Goal: Task Accomplishment & Management: Manage account settings

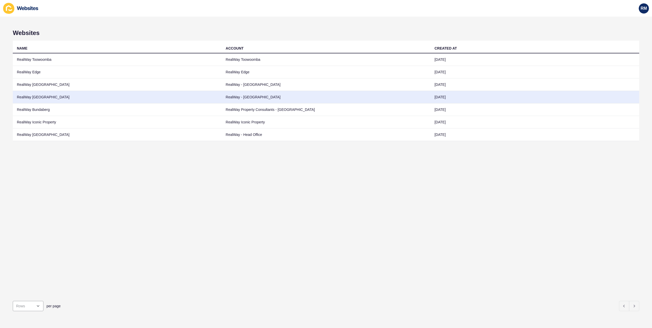
click at [65, 92] on td "RealWay Ipswich" at bounding box center [117, 97] width 209 height 13
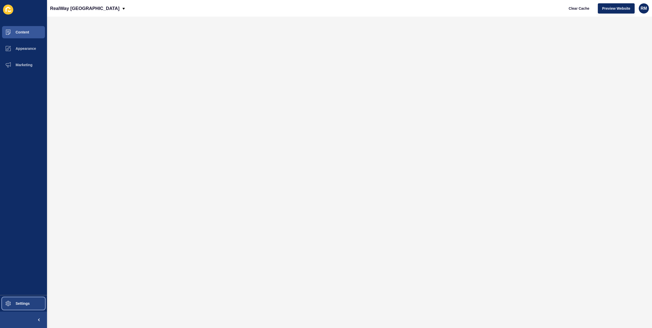
click at [19, 304] on span "Settings" at bounding box center [14, 303] width 30 height 4
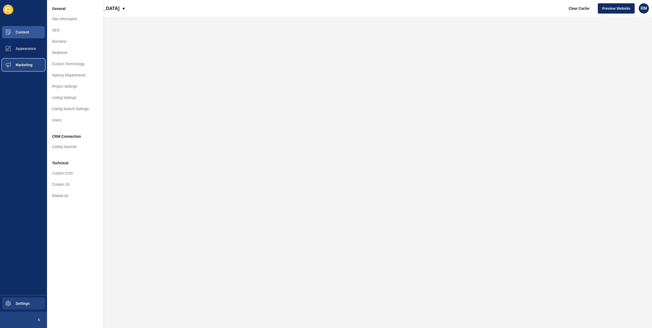
click at [25, 66] on span "Marketing" at bounding box center [15, 65] width 33 height 4
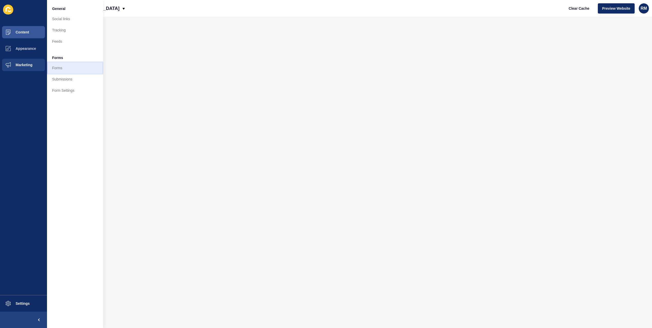
click at [67, 65] on link "Forms" at bounding box center [75, 67] width 56 height 11
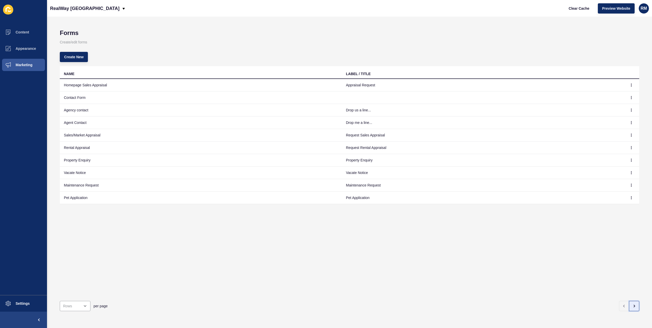
click at [633, 304] on button "button" at bounding box center [634, 306] width 10 height 10
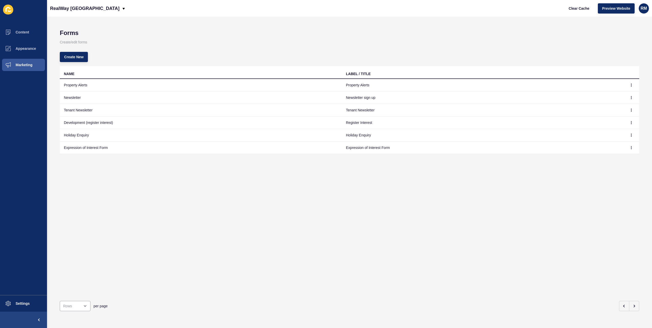
click at [628, 143] on td at bounding box center [631, 147] width 15 height 13
click at [631, 146] on icon "button" at bounding box center [631, 147] width 0 height 3
click at [621, 159] on link "Edit" at bounding box center [613, 157] width 36 height 11
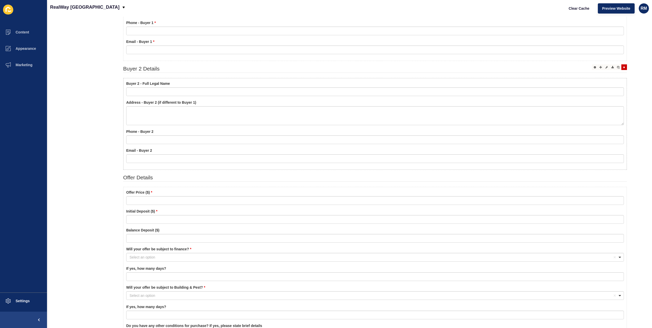
scroll to position [51, 0]
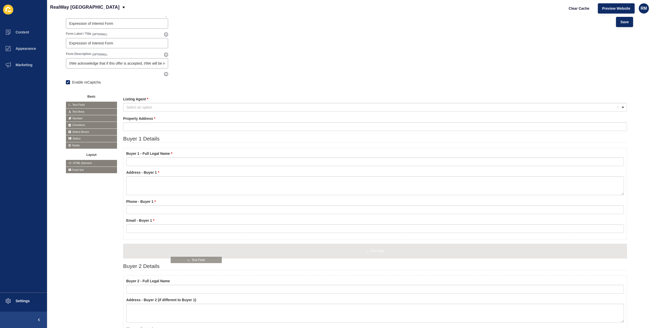
drag, startPoint x: 95, startPoint y: 103, endPoint x: 200, endPoint y: 259, distance: 188.4
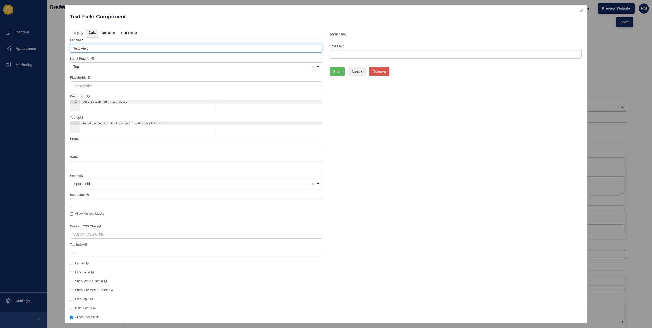
drag, startPoint x: 92, startPoint y: 47, endPoint x: 93, endPoint y: 30, distance: 17.7
click at [93, 30] on div "Display Data Validation API Conditional Logic Layout Label Text Field Label Pos…" at bounding box center [196, 188] width 252 height 318
drag, startPoint x: 92, startPoint y: 47, endPoint x: 72, endPoint y: 47, distance: 19.9
click at [72, 48] on input "Text Field" at bounding box center [196, 48] width 252 height 9
type input "Settlement Days"
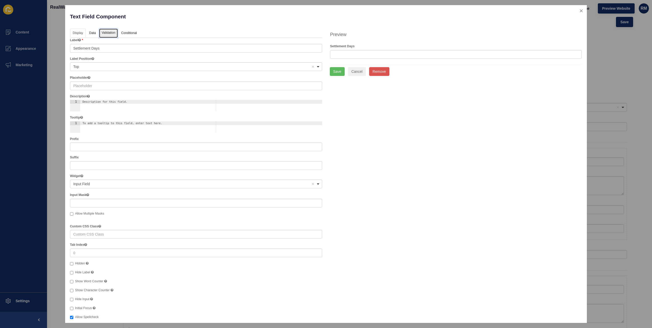
click at [106, 34] on link "Validation" at bounding box center [108, 33] width 19 height 9
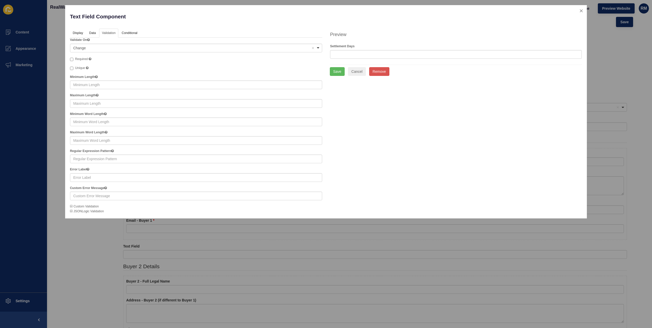
click at [78, 61] on label "Required" at bounding box center [80, 59] width 21 height 5
click at [73, 61] on input "Required" at bounding box center [71, 59] width 3 height 3
checkbox input "true"
click at [335, 70] on button "Save" at bounding box center [337, 71] width 15 height 9
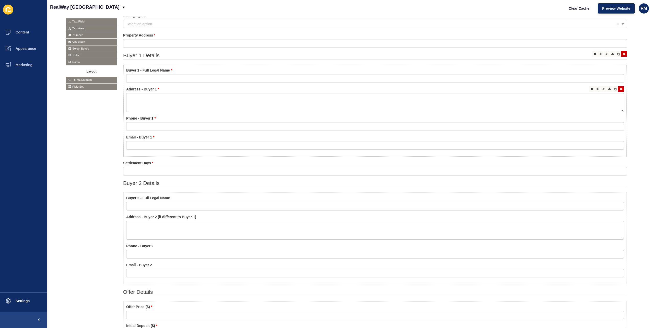
scroll to position [204, 0]
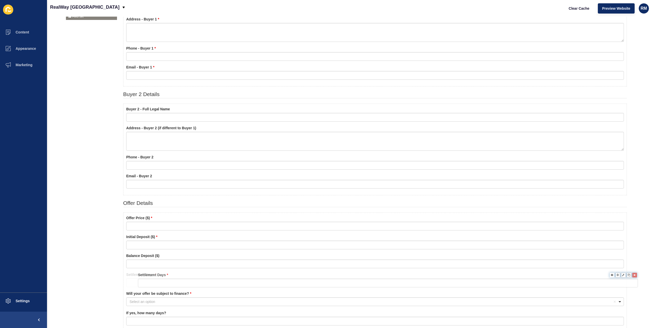
drag, startPoint x: 155, startPoint y: 94, endPoint x: 170, endPoint y: 278, distance: 184.2
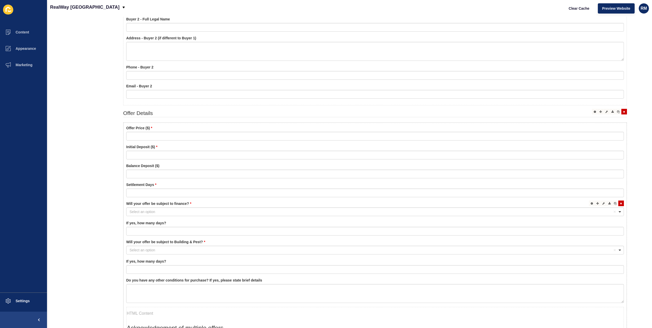
scroll to position [306, 0]
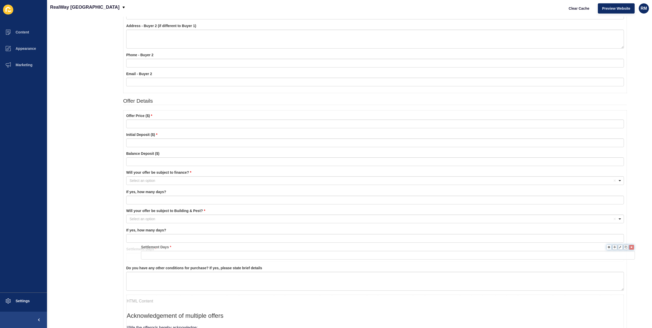
drag, startPoint x: 149, startPoint y: 174, endPoint x: 164, endPoint y: 250, distance: 77.0
click at [591, 248] on icon at bounding box center [592, 248] width 2 height 3
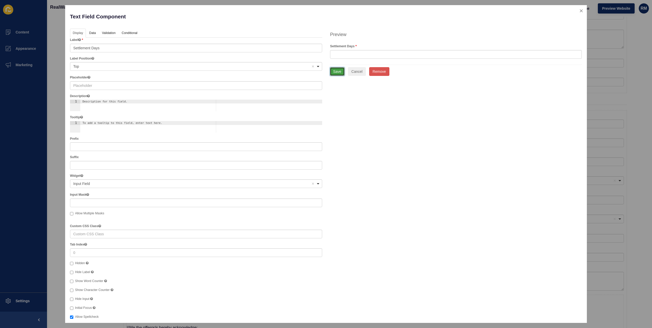
click at [338, 71] on button "Save" at bounding box center [337, 71] width 15 height 9
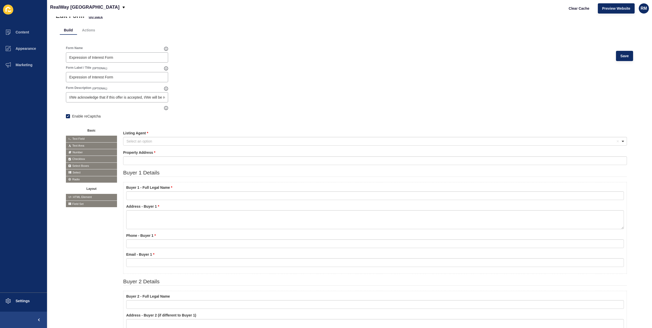
scroll to position [0, 0]
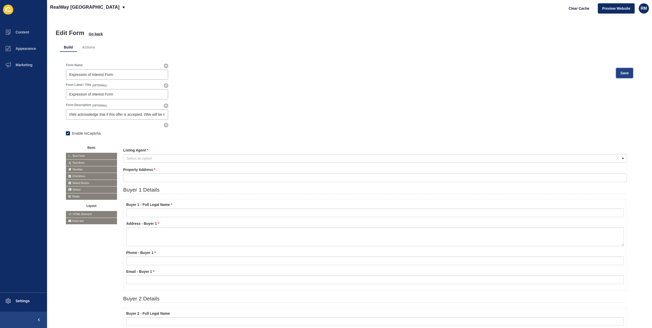
click at [621, 69] on button "Save" at bounding box center [624, 73] width 17 height 10
click at [577, 9] on span "Clear Cache" at bounding box center [579, 8] width 21 height 5
click at [606, 6] on span "Preview Website" at bounding box center [616, 8] width 28 height 5
click at [259, 64] on div "Form Name Expression of Interest Form Save" at bounding box center [349, 73] width 567 height 20
click at [72, 7] on p "RealWay Ipswich" at bounding box center [84, 7] width 69 height 13
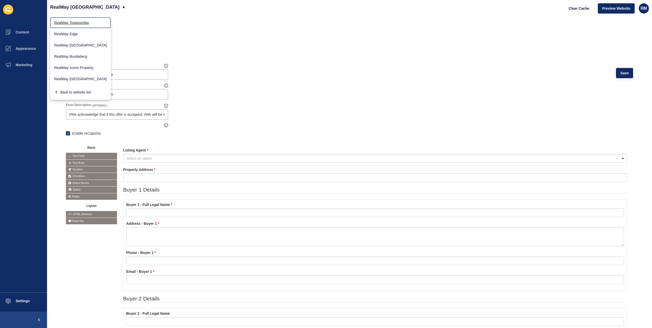
drag, startPoint x: 78, startPoint y: 21, endPoint x: 170, endPoint y: 13, distance: 92.4
click at [78, 22] on link "RealWay Toowoomba" at bounding box center [80, 22] width 61 height 11
